Goal: Contribute content: Add original content to the website for others to see

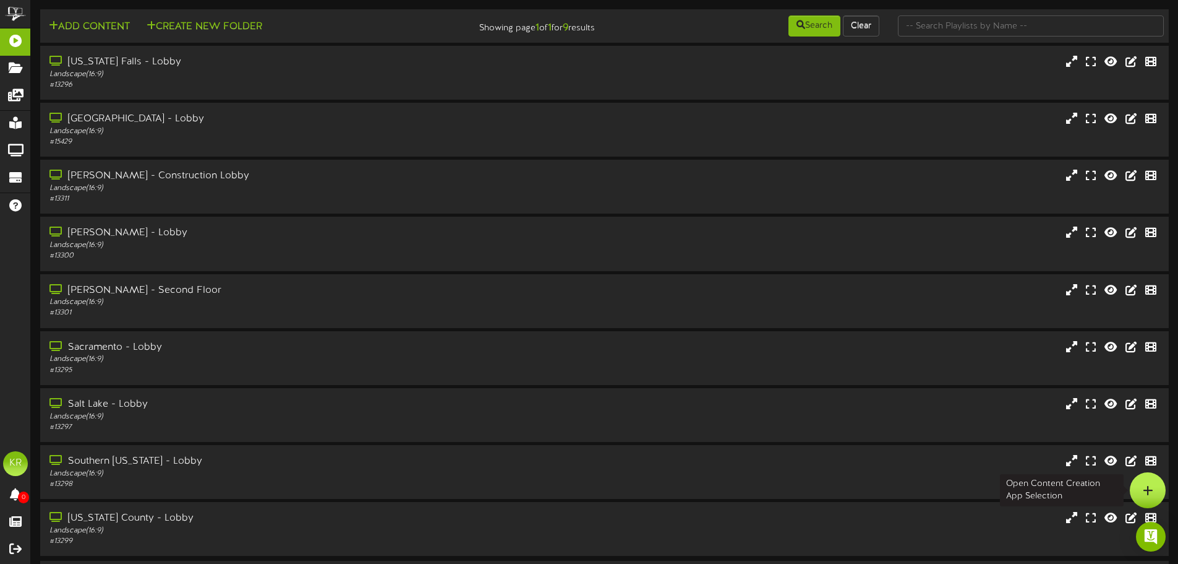
click at [1159, 486] on div at bounding box center [1148, 490] width 36 height 36
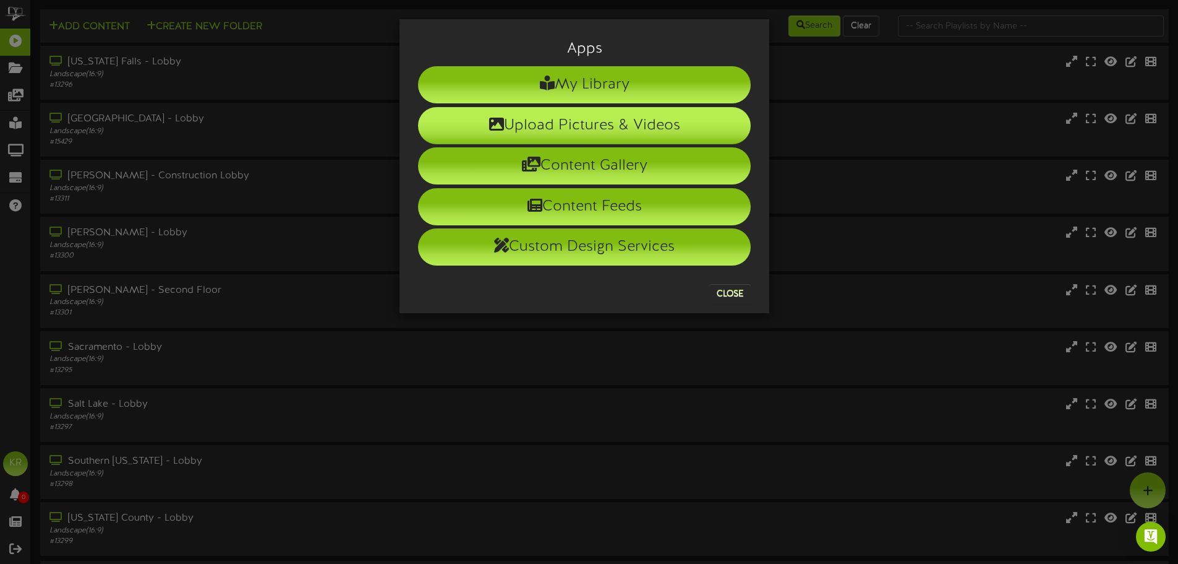
click at [489, 131] on icon at bounding box center [496, 123] width 15 height 15
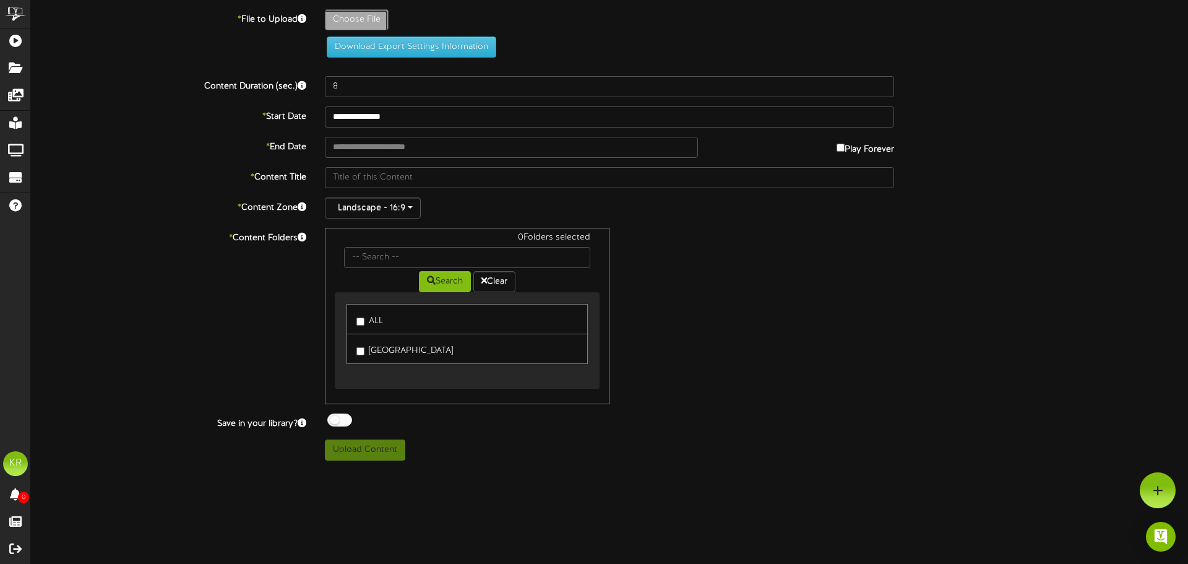
type input "**********"
type input "INSTALLS8-14"
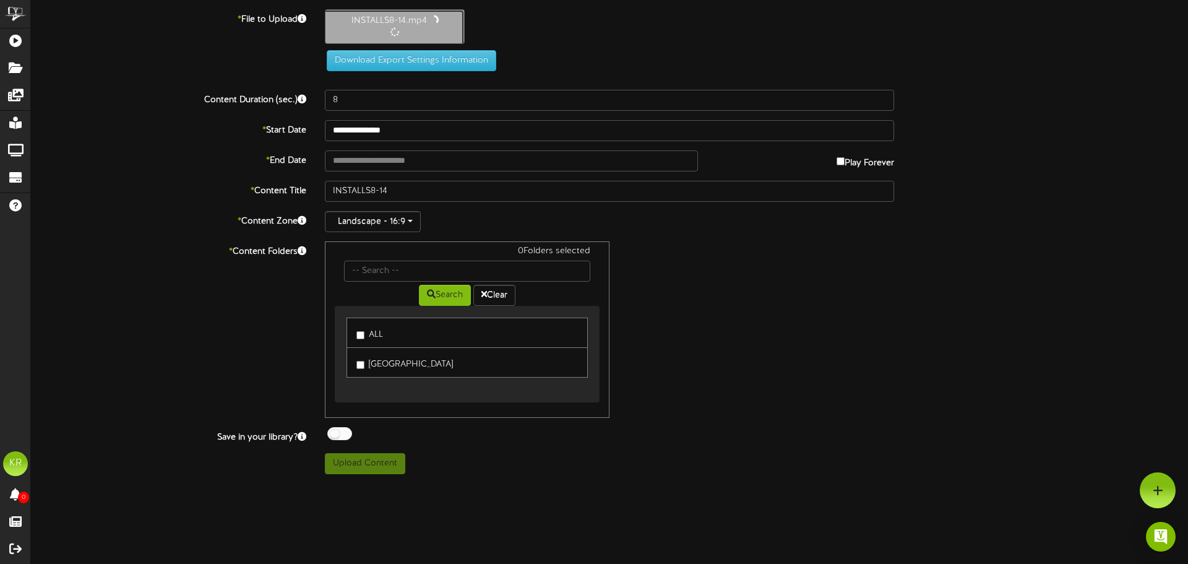
type input "10"
click at [354, 160] on input "text" at bounding box center [511, 159] width 373 height 21
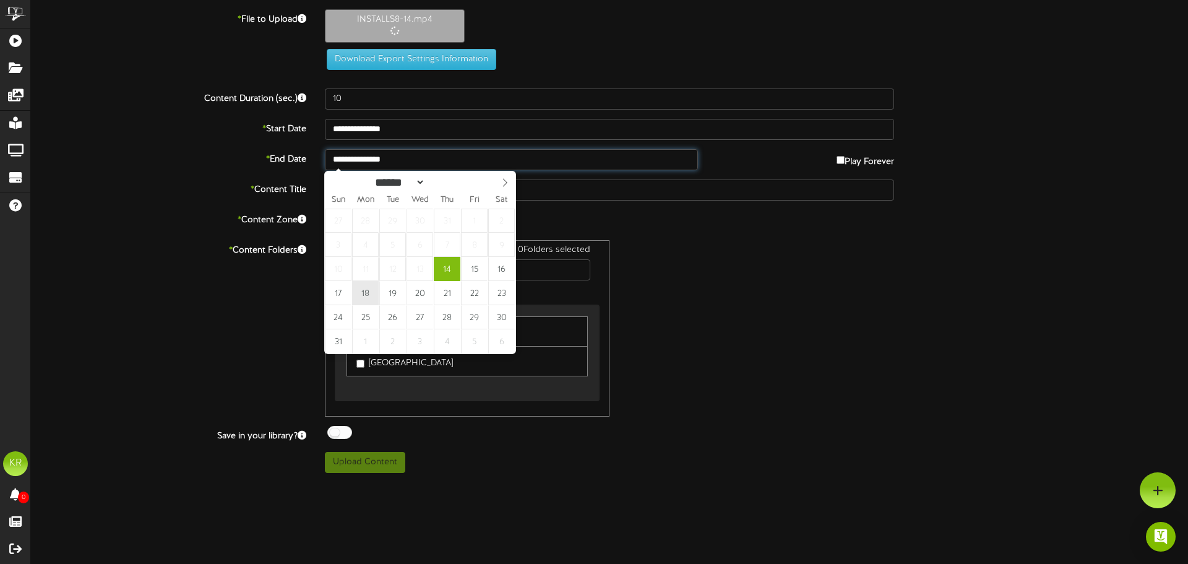
type input "**********"
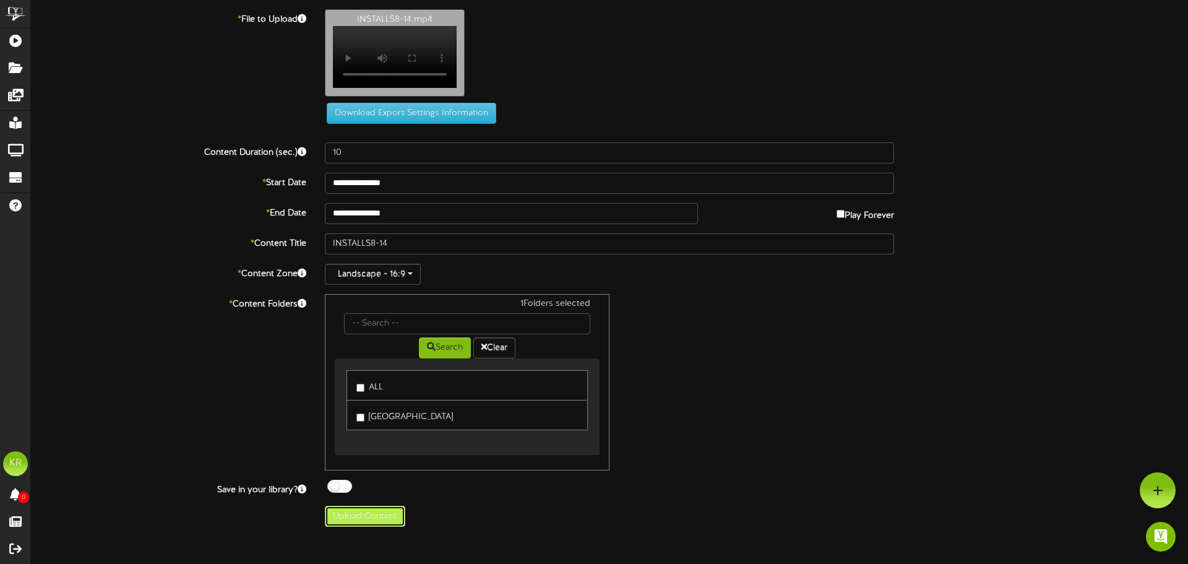
click at [379, 526] on button "Upload Content" at bounding box center [365, 515] width 80 height 21
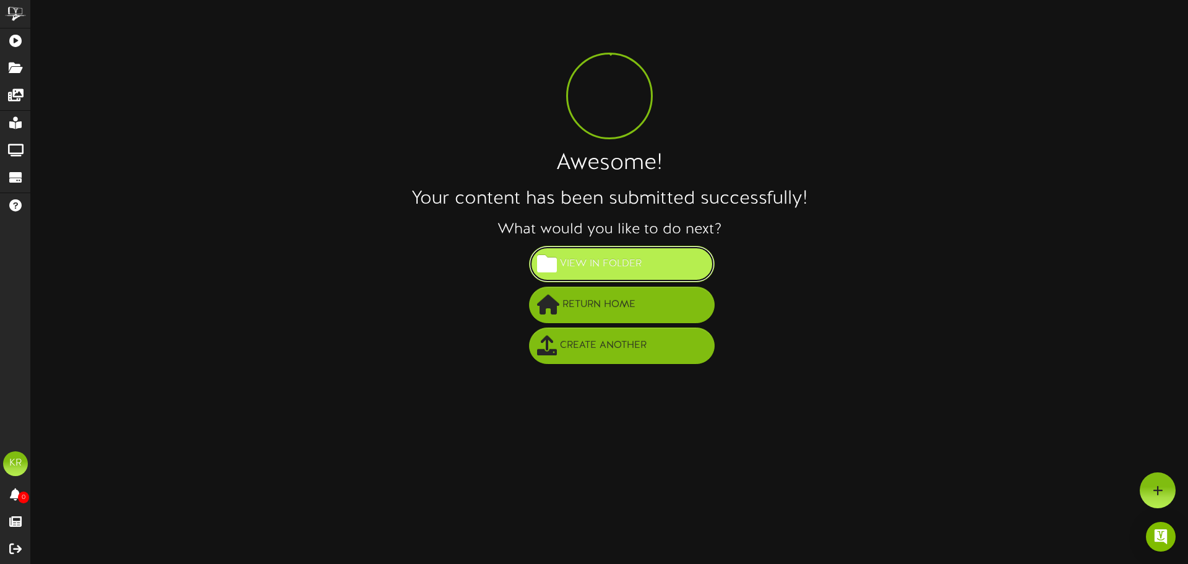
click at [635, 268] on span "View in Folder" at bounding box center [601, 264] width 88 height 20
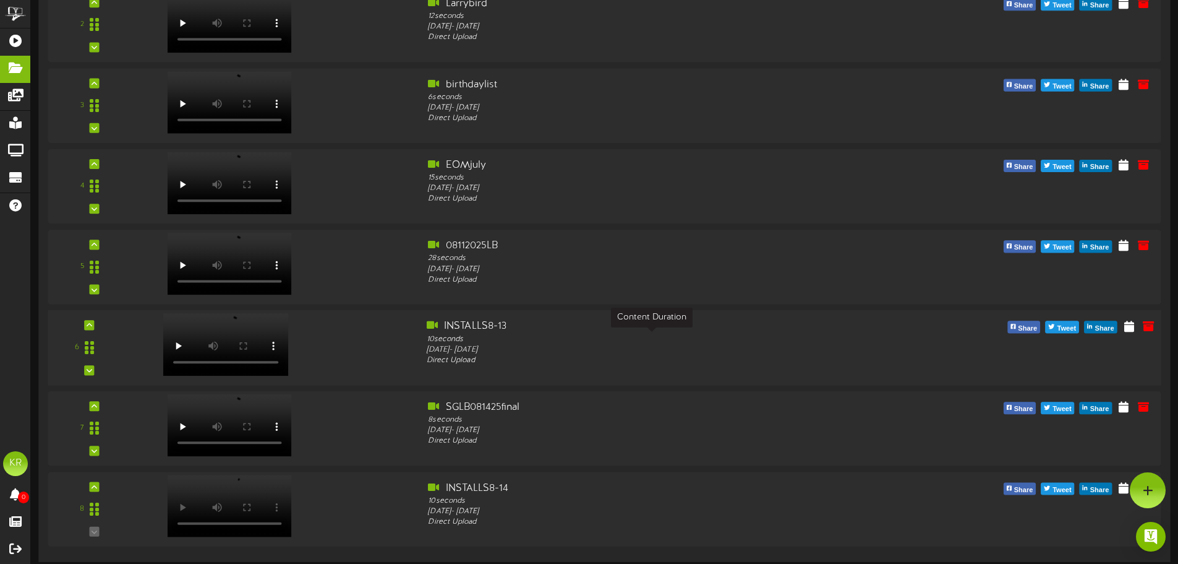
scroll to position [284, 0]
click at [1152, 328] on icon at bounding box center [1149, 326] width 14 height 14
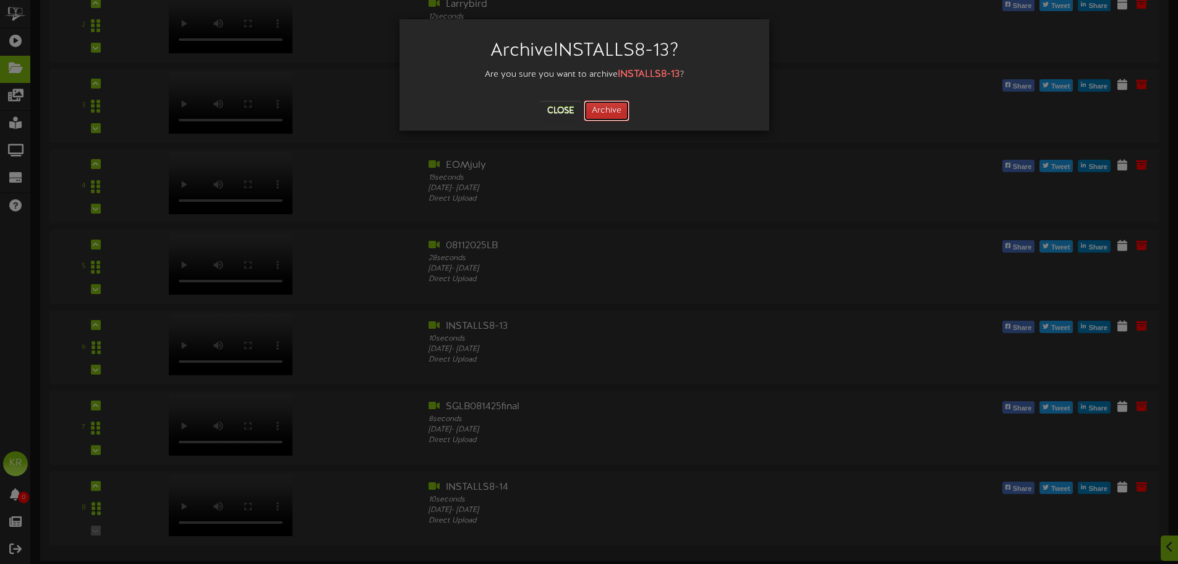
click at [605, 119] on button "Archive" at bounding box center [607, 110] width 46 height 21
